Goal: Information Seeking & Learning: Learn about a topic

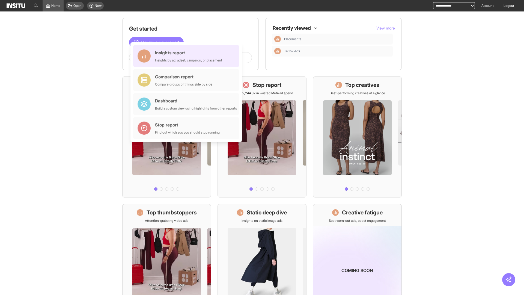
click at [188, 56] on div "Insights report Insights by ad, adset, campaign, or placement" at bounding box center [188, 55] width 67 height 13
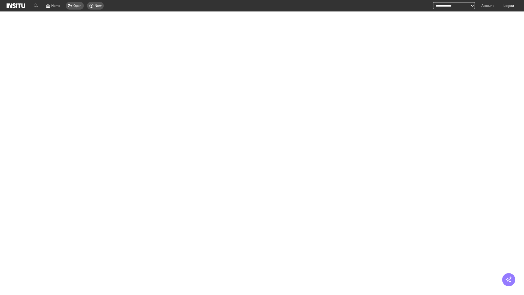
select select "**"
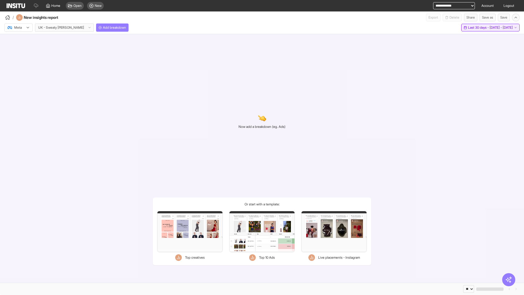
click at [478, 28] on span "Last 30 days - [DATE] - [DATE]" at bounding box center [490, 27] width 45 height 4
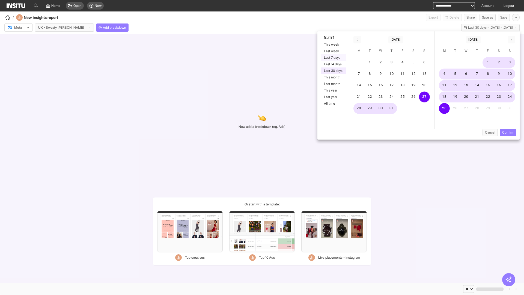
click at [333, 58] on button "Last 7 days" at bounding box center [333, 57] width 25 height 7
